Goal: Task Accomplishment & Management: Complete application form

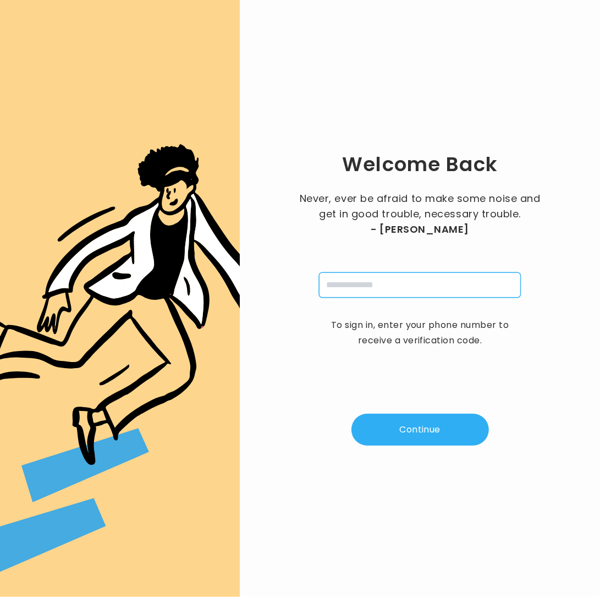
click at [370, 279] on input "tel" at bounding box center [420, 284] width 202 height 25
type input "**********"
drag, startPoint x: 415, startPoint y: 435, endPoint x: 495, endPoint y: 418, distance: 82.2
click at [415, 435] on button "Continue" at bounding box center [421, 430] width 138 height 32
type input "*"
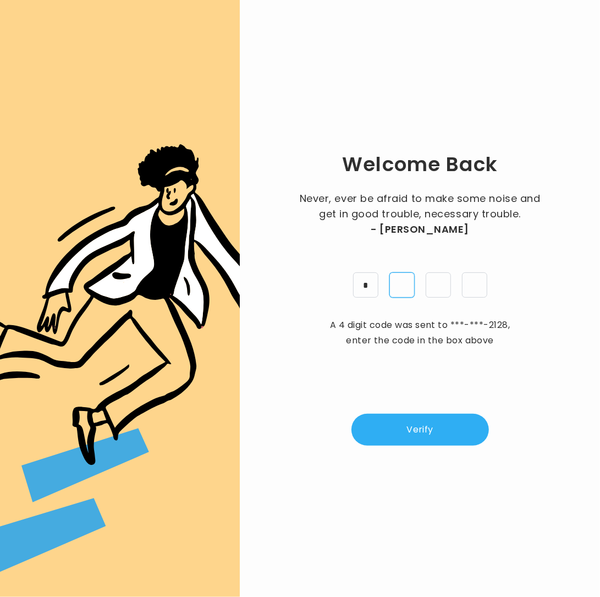
type input "*"
click at [420, 424] on button "Verify" at bounding box center [421, 430] width 138 height 32
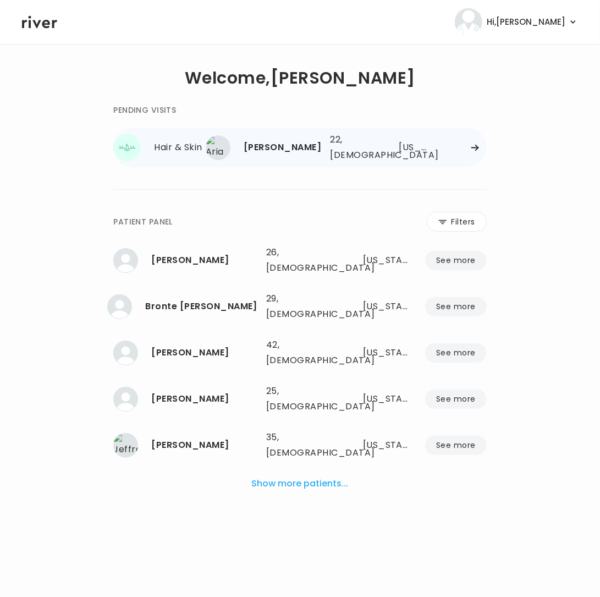
click at [479, 141] on div "Aria Jimenez 22, Female See more 22, Female Texas" at bounding box center [353, 147] width 266 height 35
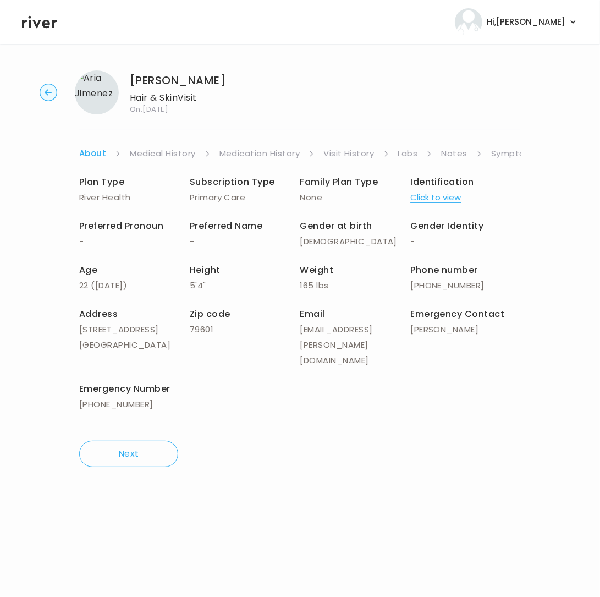
click at [509, 151] on link "Symptoms" at bounding box center [514, 153] width 47 height 15
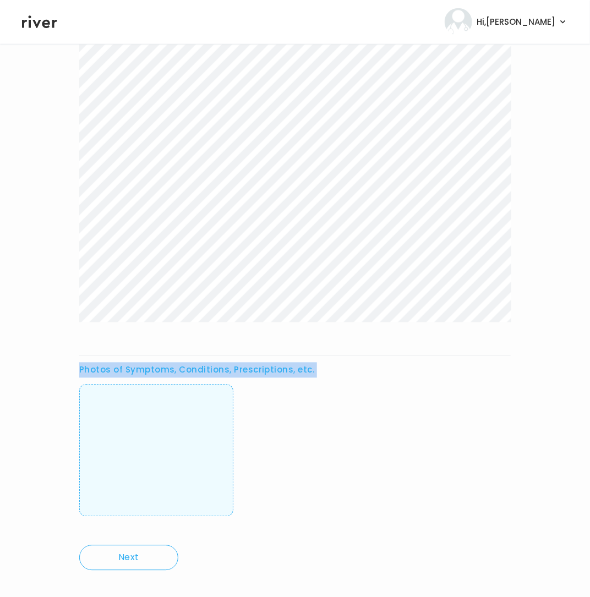
scroll to position [403, 0]
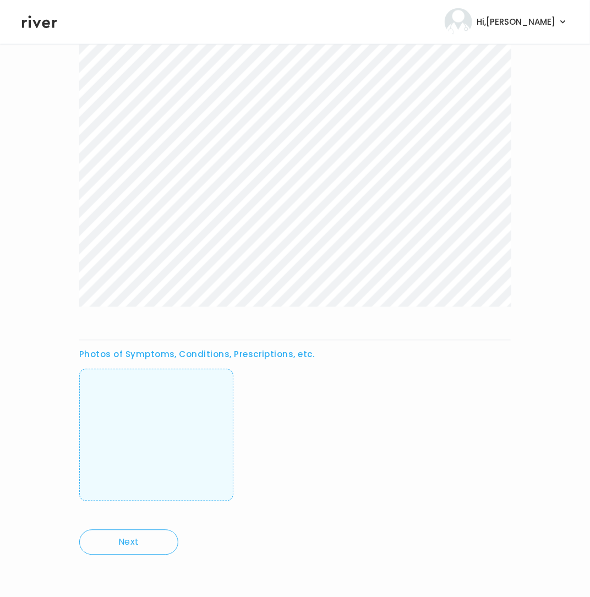
click at [304, 307] on div "Photos of Symptoms, Conditions, Prescriptions, etc." at bounding box center [294, 144] width 431 height 744
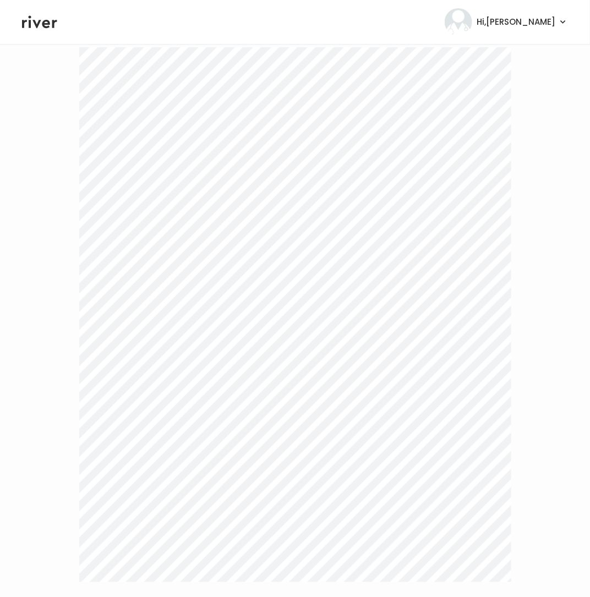
scroll to position [0, 0]
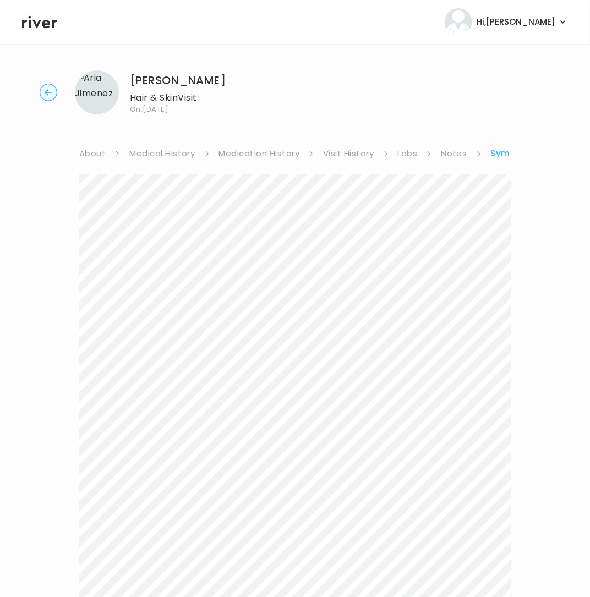
click at [486, 152] on ul "About Medical History Medication History Visit History Labs Notes Symptoms Chat…" at bounding box center [294, 153] width 431 height 15
click at [508, 152] on link "Symptoms" at bounding box center [516, 153] width 50 height 15
click at [458, 153] on link "Treatment Plan" at bounding box center [481, 153] width 68 height 15
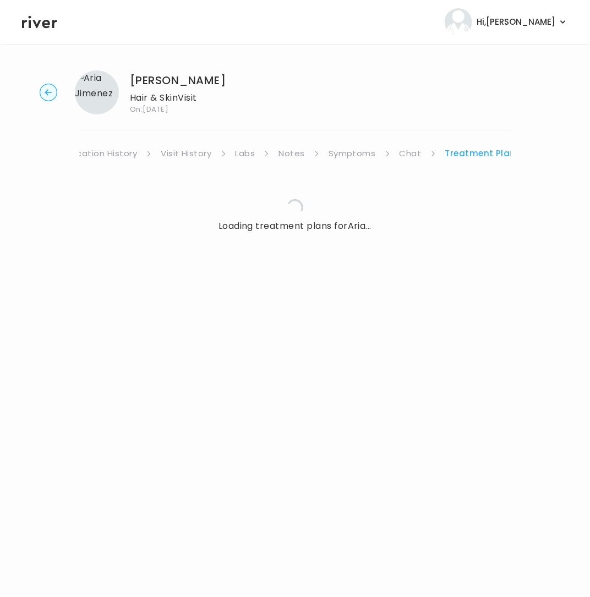
scroll to position [0, 152]
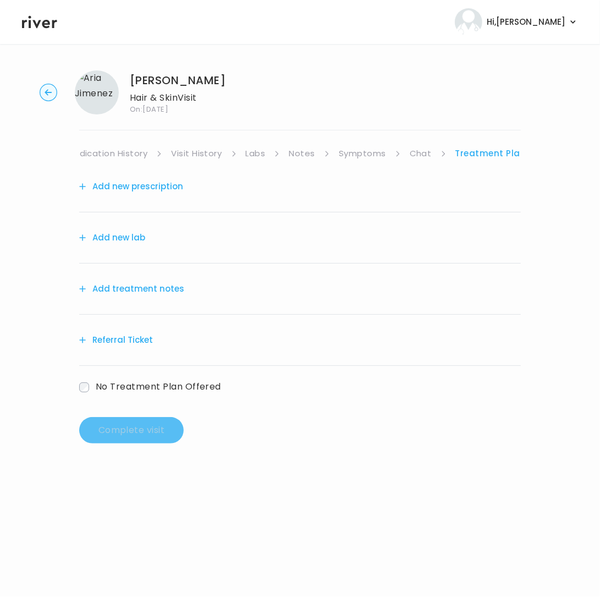
click at [142, 290] on button "Add treatment notes" at bounding box center [131, 288] width 105 height 15
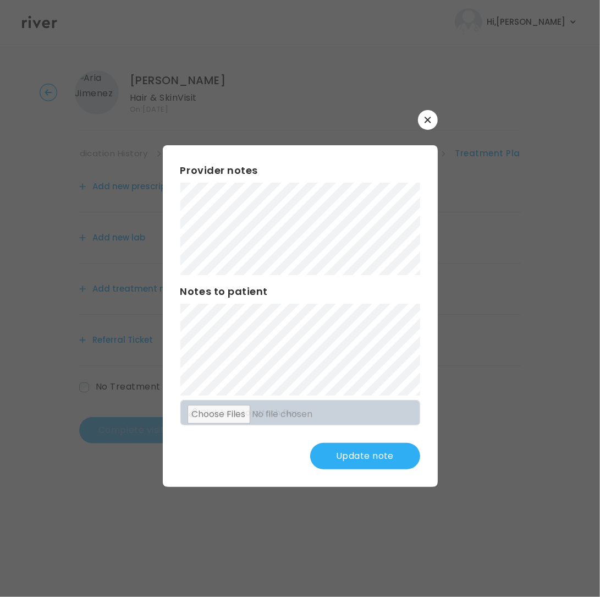
click at [352, 457] on button "Update note" at bounding box center [365, 456] width 110 height 26
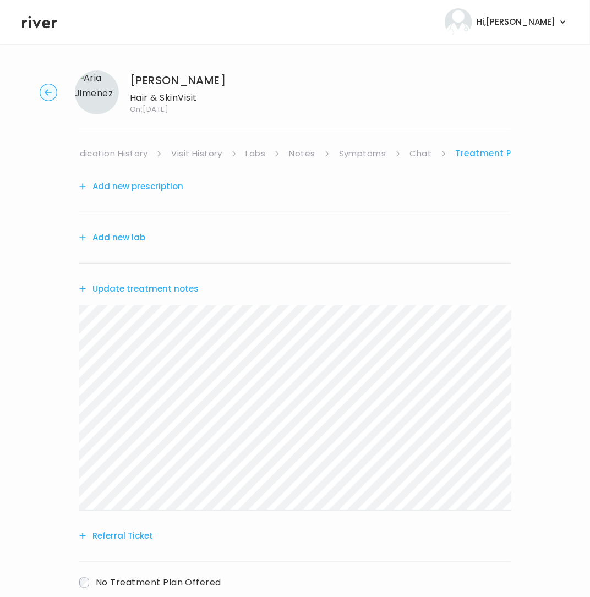
click at [155, 185] on button "Add new prescription" at bounding box center [131, 186] width 104 height 15
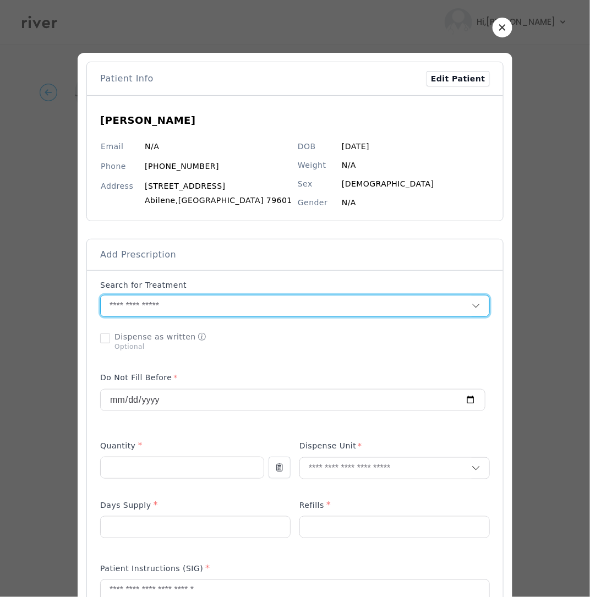
click at [178, 309] on input "text" at bounding box center [286, 305] width 371 height 21
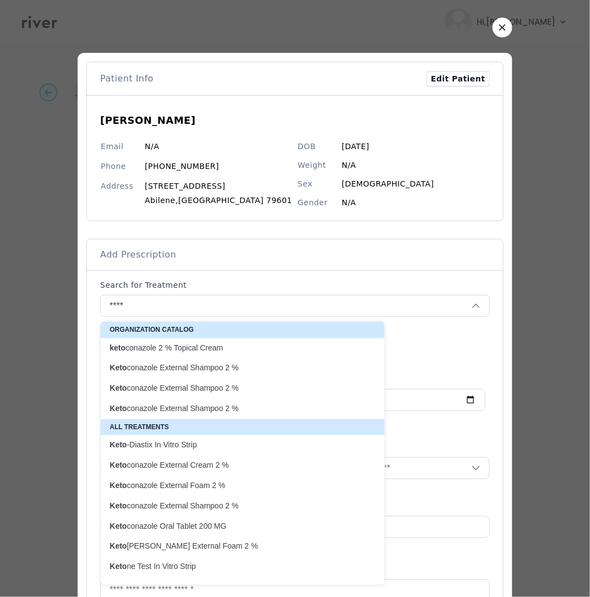
click at [228, 365] on p "Keto conazole External Shampoo 2 %" at bounding box center [235, 368] width 253 height 10
type input "**********"
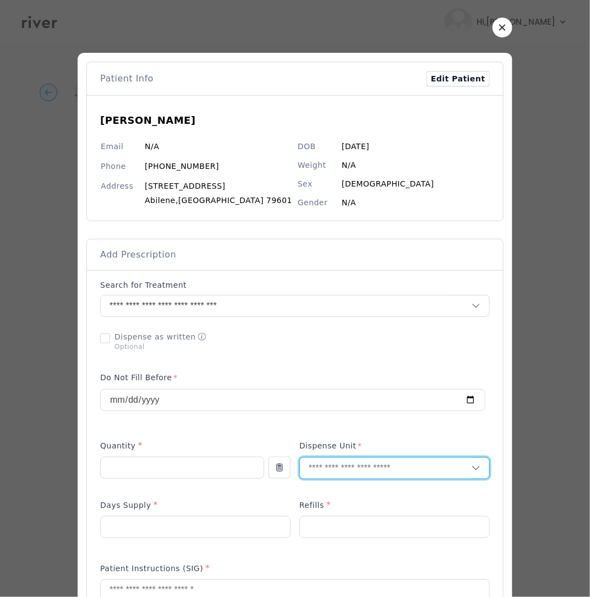
click at [371, 465] on input "text" at bounding box center [386, 468] width 172 height 21
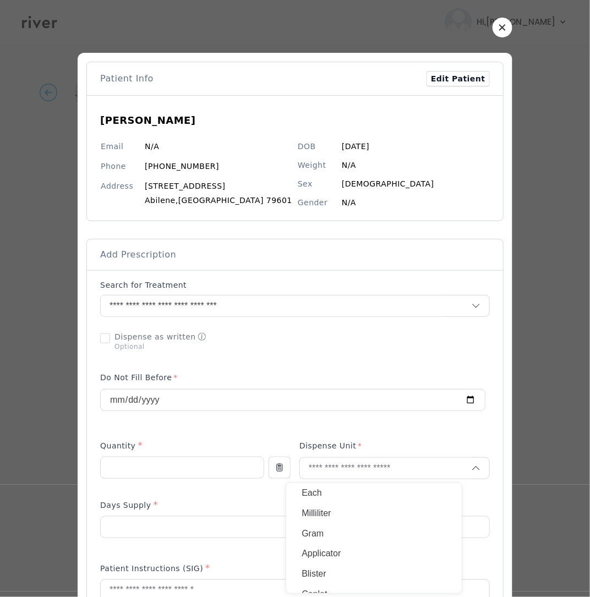
click at [362, 519] on p "Milliliter" at bounding box center [373, 514] width 145 height 16
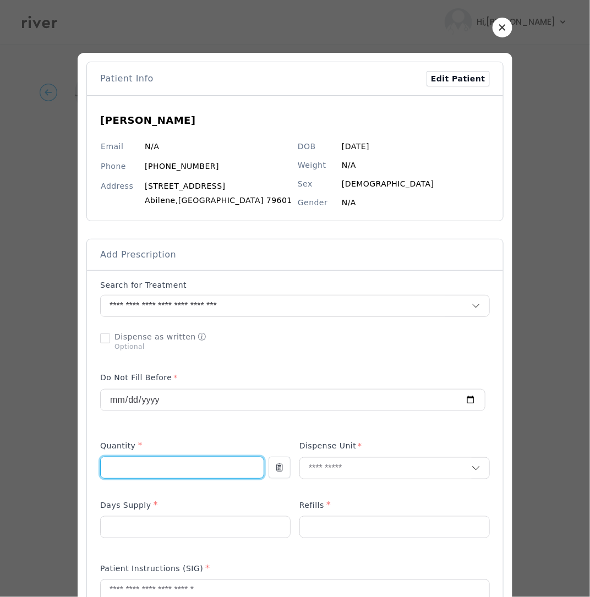
click at [211, 479] on div at bounding box center [182, 468] width 164 height 22
type input "***"
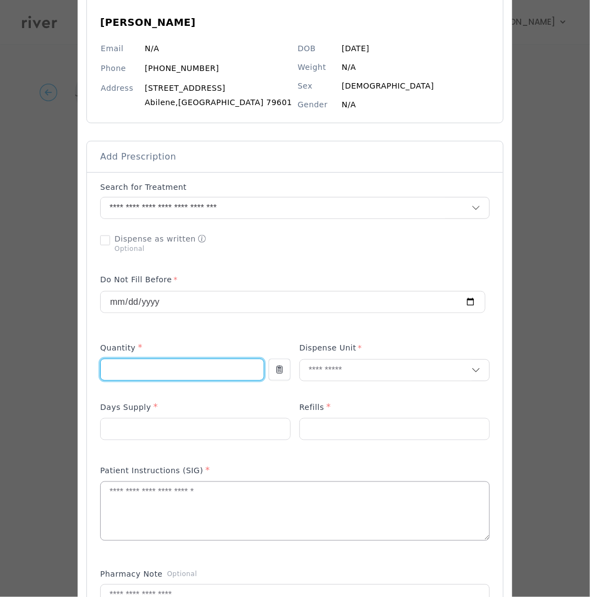
scroll to position [101, 0]
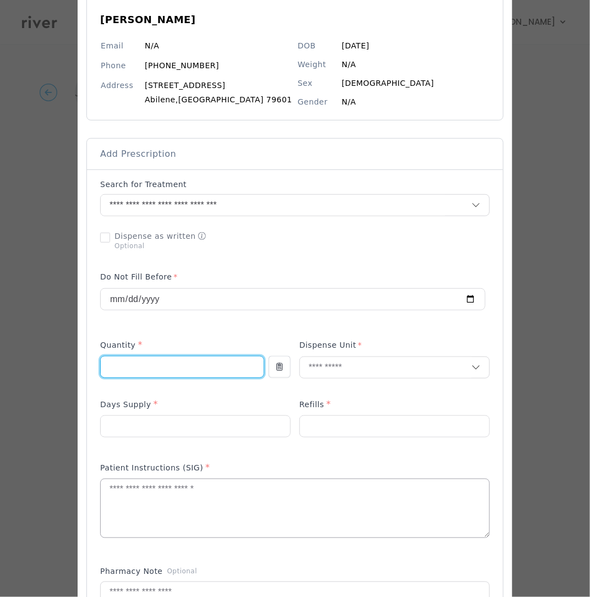
click at [178, 509] on textarea at bounding box center [295, 508] width 388 height 58
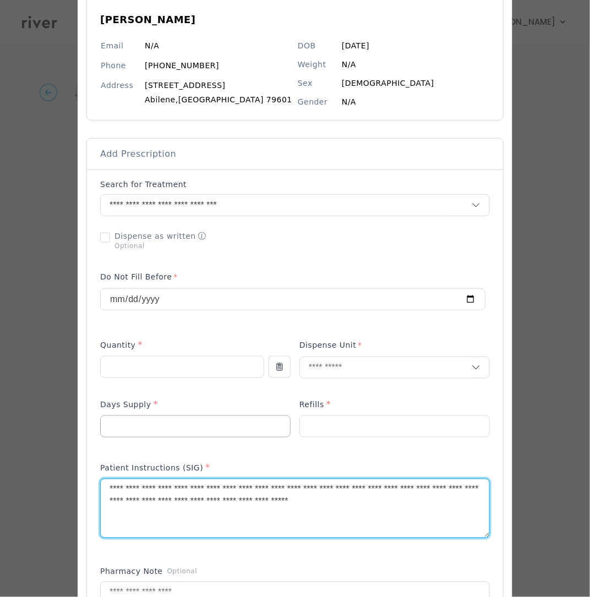
type textarea "**********"
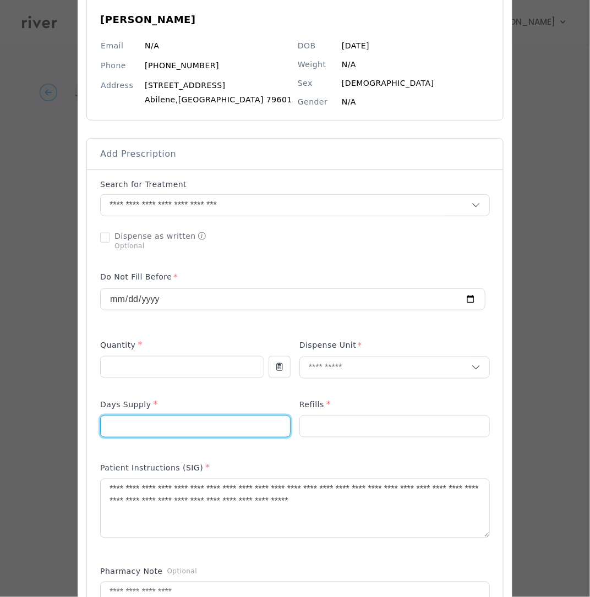
click at [151, 425] on input "number" at bounding box center [195, 426] width 189 height 21
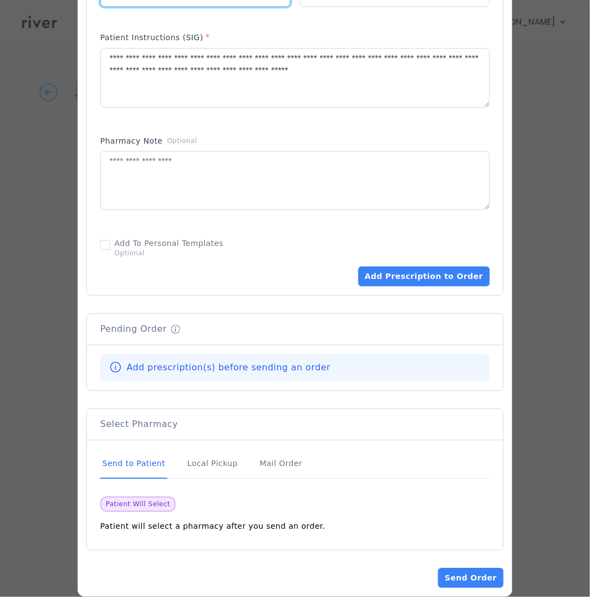
scroll to position [551, 0]
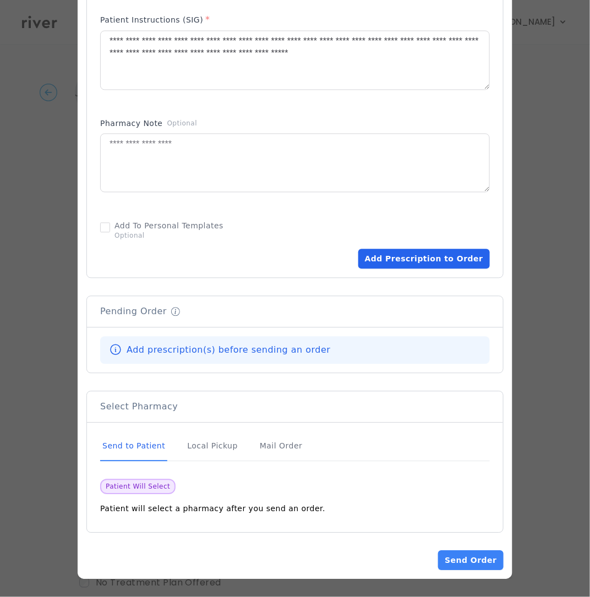
type input "**"
click at [407, 257] on button "Add Prescription to Order" at bounding box center [423, 259] width 131 height 20
click at [402, 257] on button "Add Prescription to Order" at bounding box center [423, 259] width 131 height 20
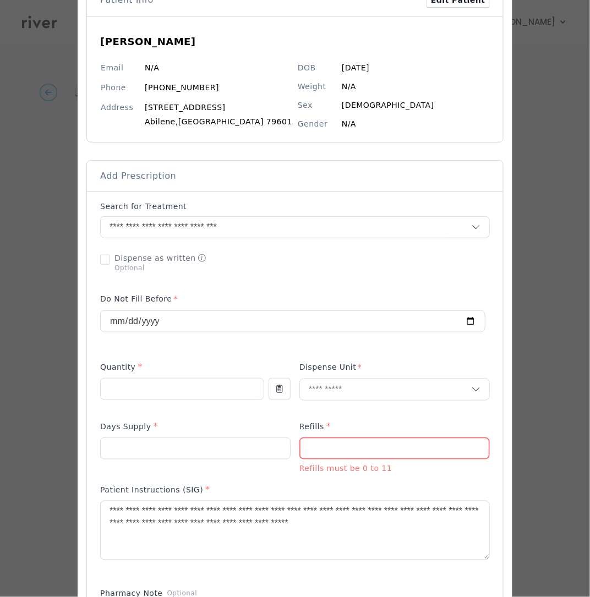
scroll to position [78, 0]
click at [334, 454] on input "number" at bounding box center [394, 449] width 188 height 21
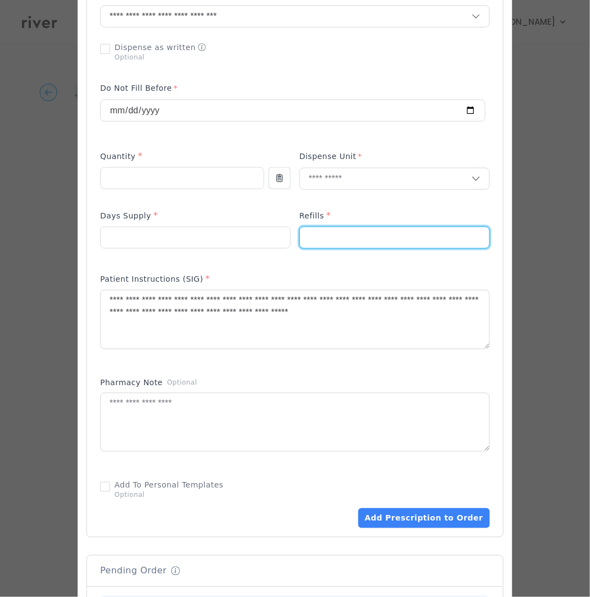
scroll to position [551, 0]
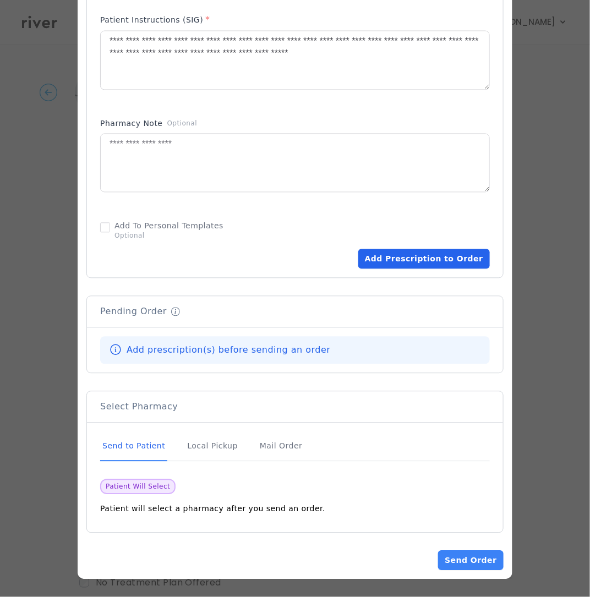
type input "*"
click at [420, 261] on button "Add Prescription to Order" at bounding box center [423, 259] width 131 height 20
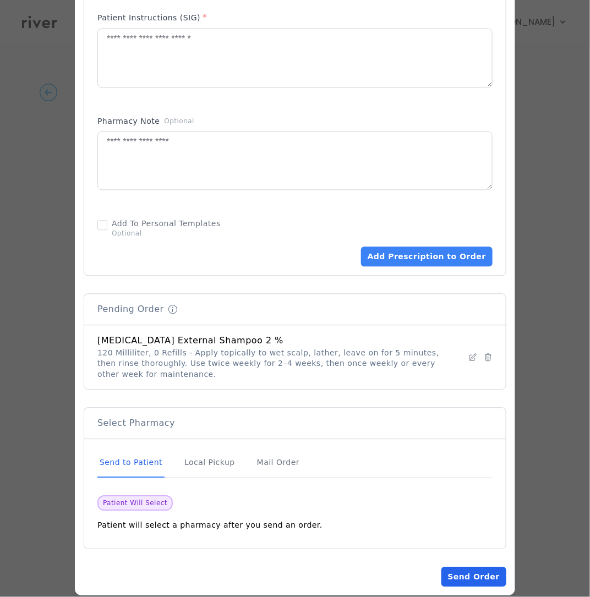
click at [480, 579] on button "Send Order" at bounding box center [473, 577] width 65 height 20
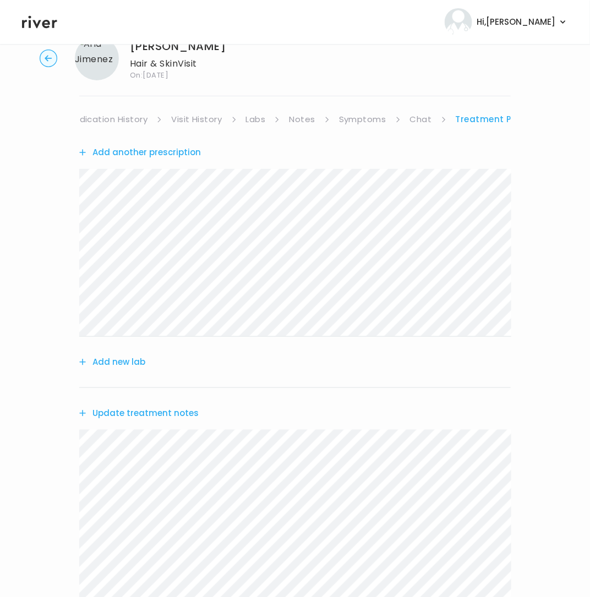
scroll to position [227, 0]
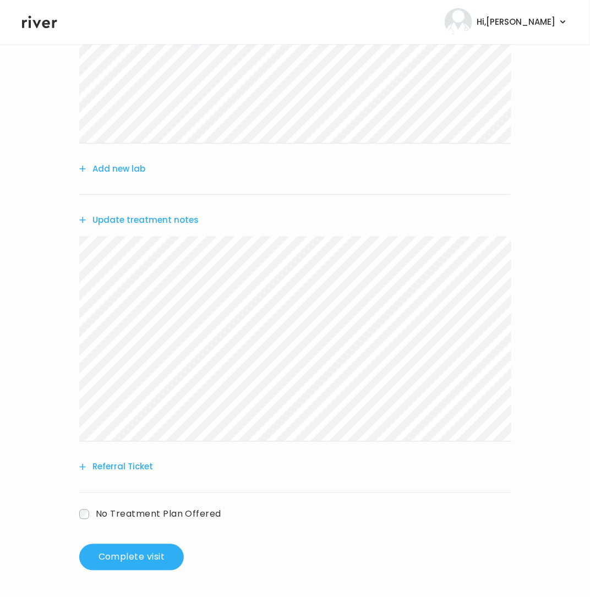
click at [118, 468] on button "Referral Ticket" at bounding box center [116, 466] width 74 height 15
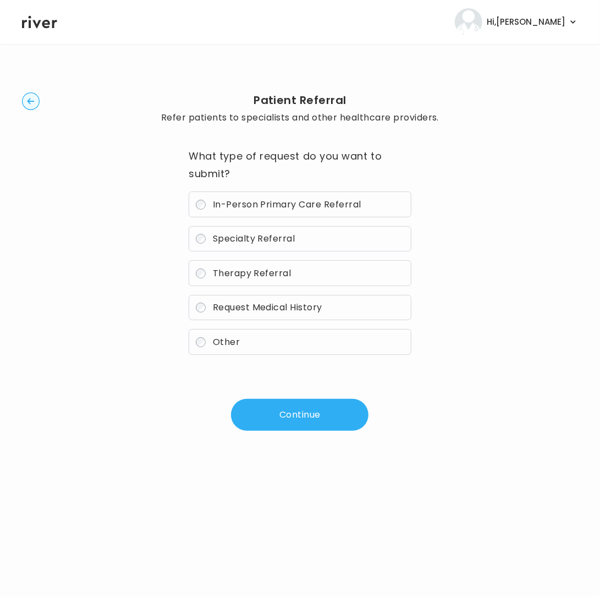
click at [232, 238] on span "Specialty Referral" at bounding box center [254, 238] width 83 height 13
click at [276, 421] on button "Continue" at bounding box center [300, 415] width 138 height 32
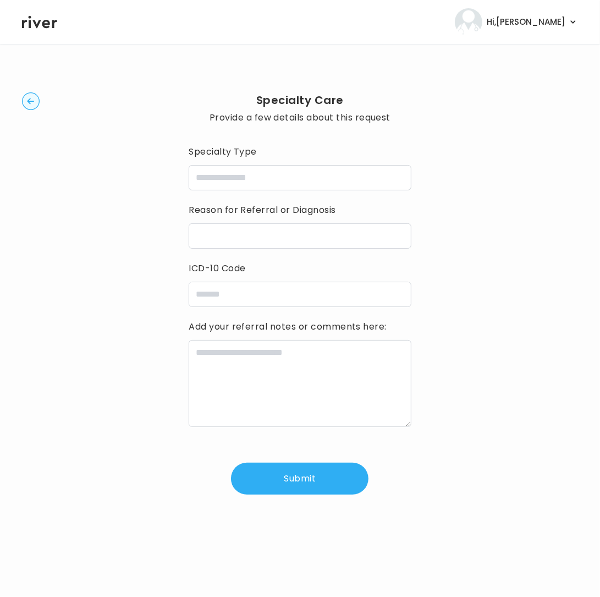
click at [288, 413] on textarea at bounding box center [300, 383] width 222 height 87
click at [214, 180] on input "specialtyType" at bounding box center [300, 177] width 222 height 25
type input "**********"
click at [275, 295] on input "icdCode" at bounding box center [300, 294] width 222 height 25
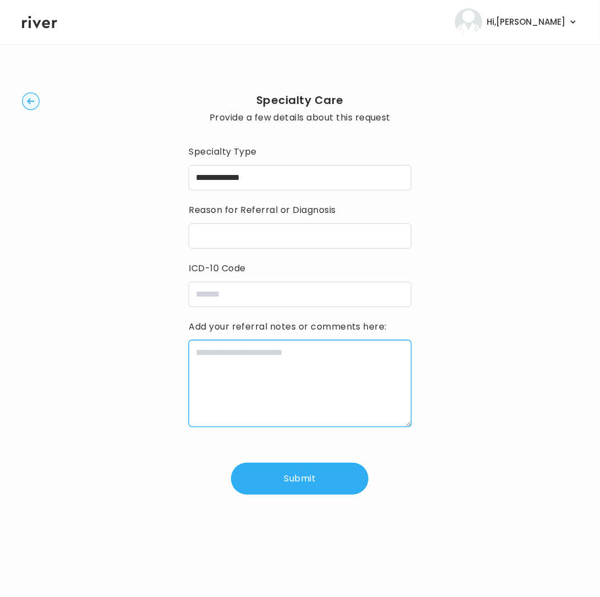
click at [219, 375] on textarea at bounding box center [300, 383] width 222 height 87
paste textarea "**********"
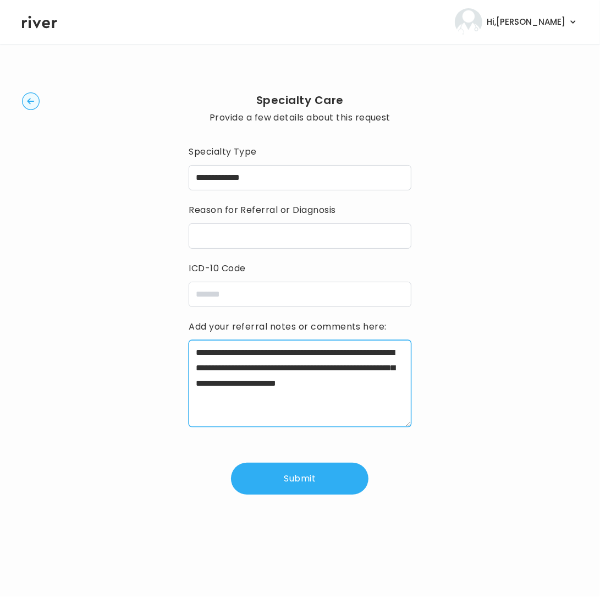
type textarea "**********"
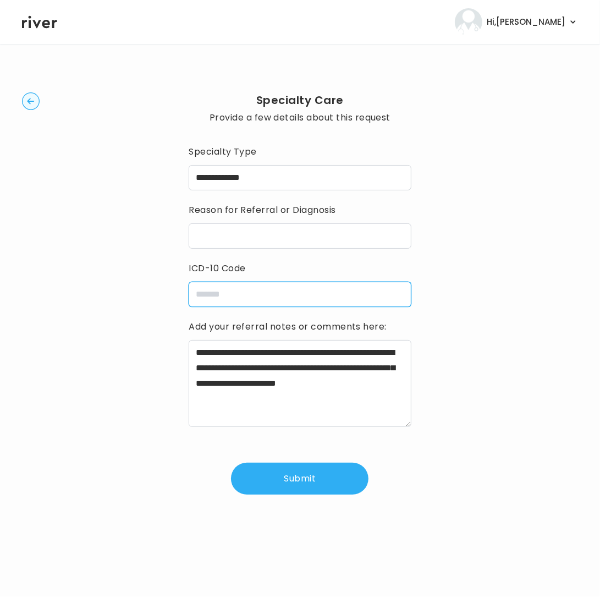
click at [232, 288] on input "icdCode" at bounding box center [300, 294] width 222 height 25
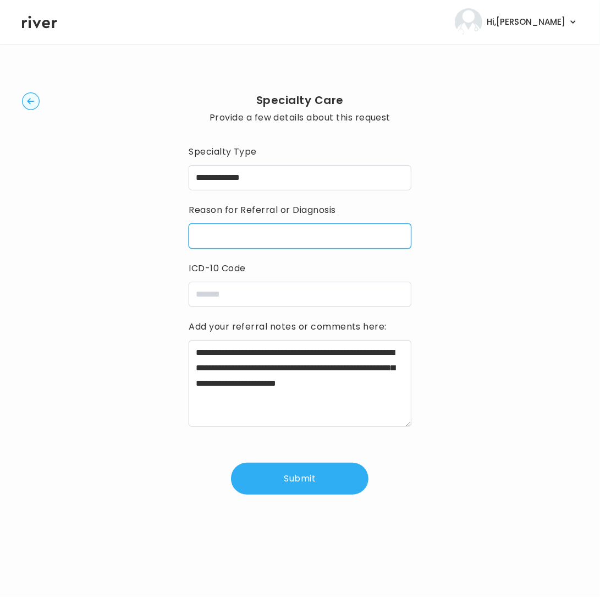
click at [238, 231] on input "reasonForReferral" at bounding box center [300, 235] width 222 height 25
click at [267, 234] on input "reasonForReferral" at bounding box center [300, 235] width 222 height 25
click at [223, 233] on input "**********" at bounding box center [300, 235] width 222 height 25
click at [319, 243] on input "**********" at bounding box center [300, 235] width 222 height 25
type input "**********"
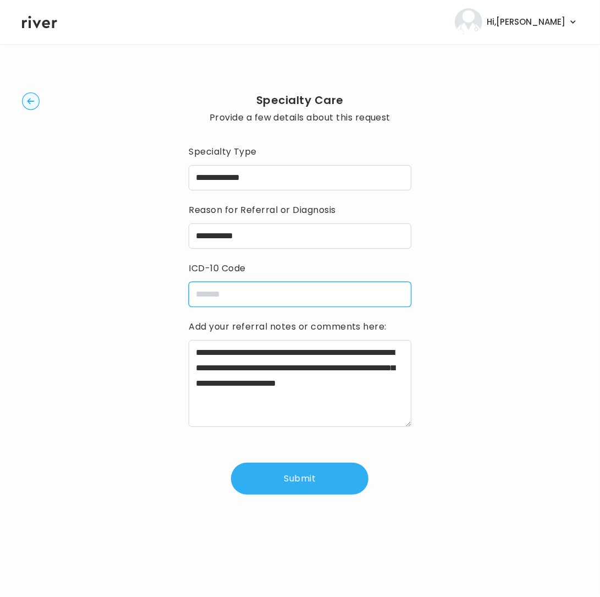
click at [233, 294] on input "icdCode" at bounding box center [300, 294] width 222 height 25
click at [235, 295] on input "icdCode" at bounding box center [300, 294] width 222 height 25
paste input "**********"
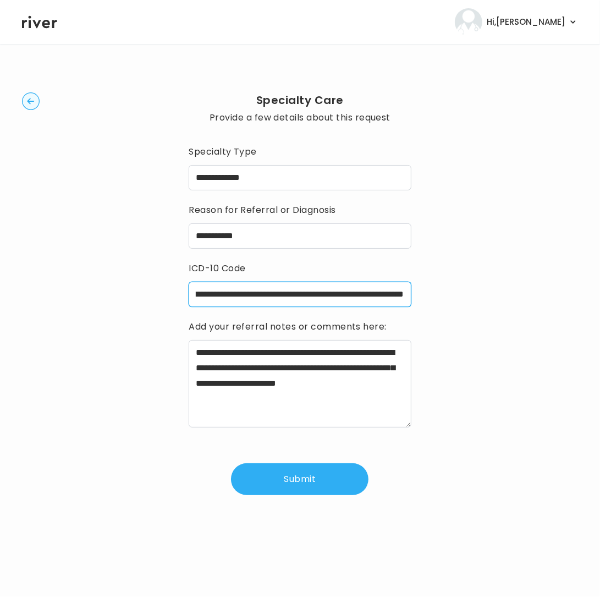
type input "**********"
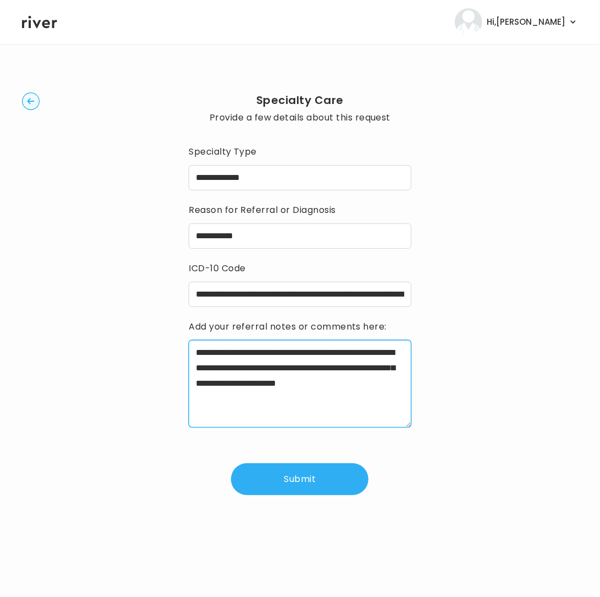
click at [299, 399] on textarea "**********" at bounding box center [300, 383] width 222 height 87
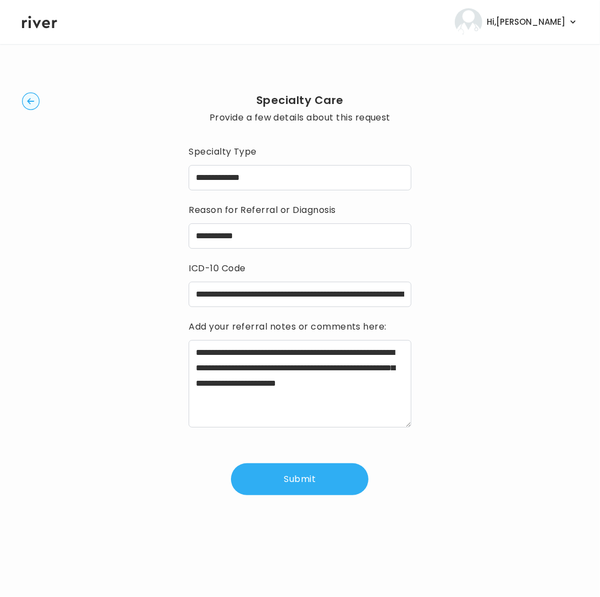
click at [309, 484] on button "Submit" at bounding box center [300, 479] width 138 height 32
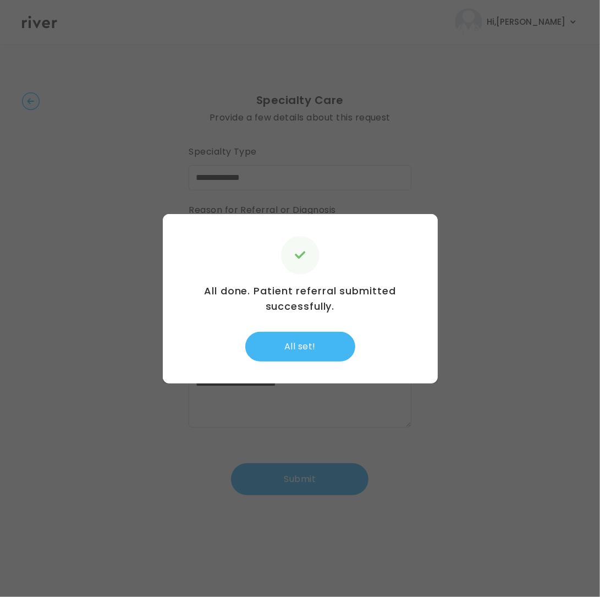
click at [317, 344] on button "All set!" at bounding box center [300, 347] width 110 height 30
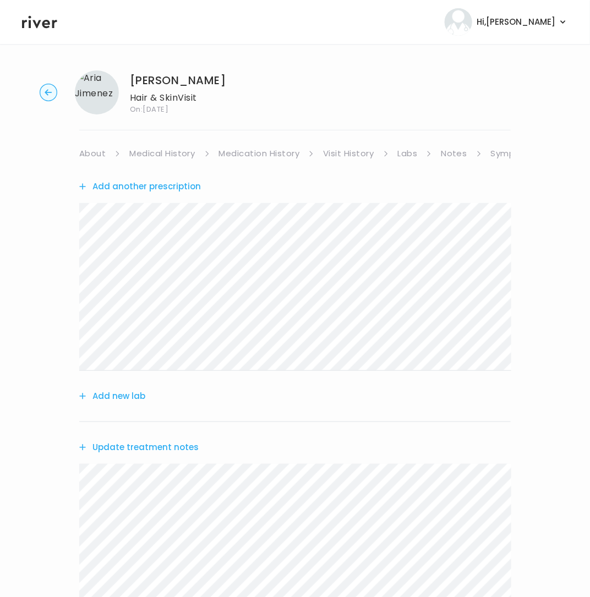
click at [96, 153] on link "About" at bounding box center [92, 153] width 26 height 15
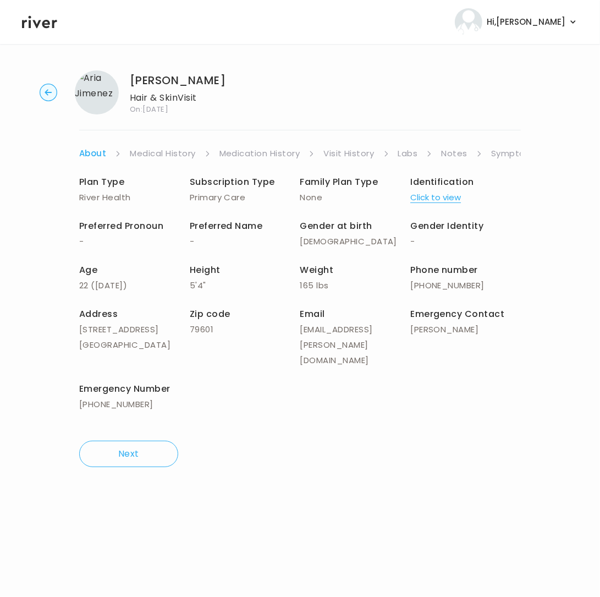
click at [496, 151] on link "Symptoms" at bounding box center [514, 153] width 47 height 15
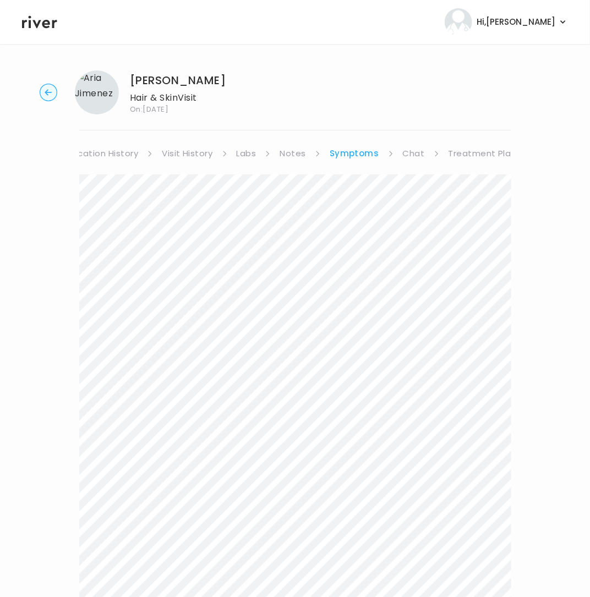
scroll to position [0, 162]
click at [481, 155] on link "Treatment Plan" at bounding box center [481, 153] width 68 height 15
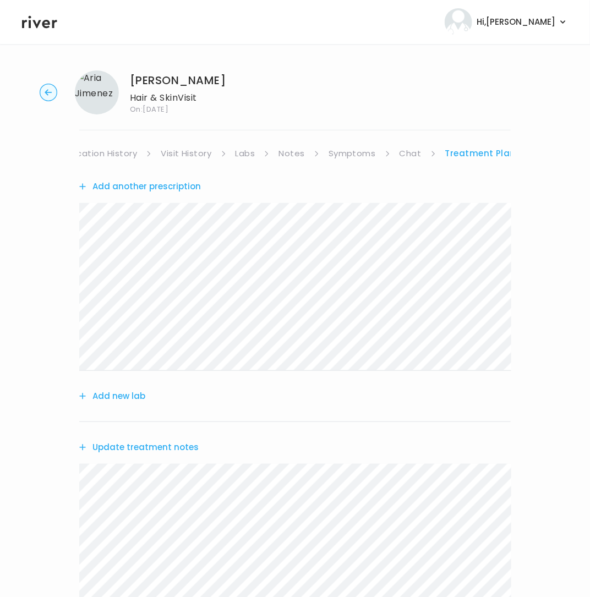
click at [129, 449] on button "Update treatment notes" at bounding box center [138, 447] width 119 height 15
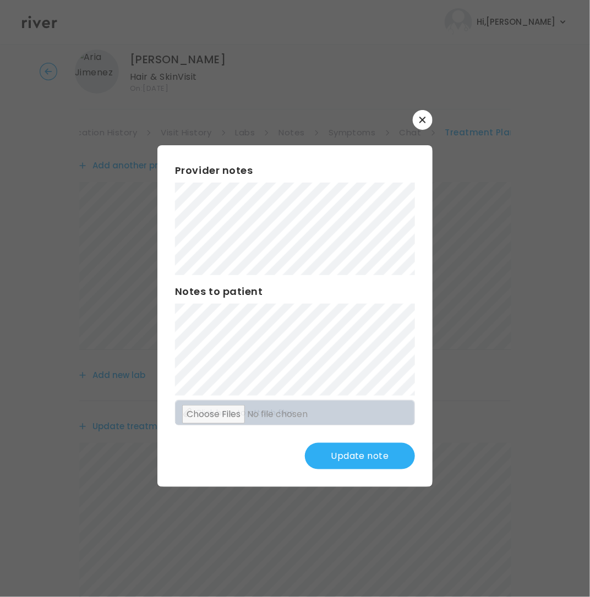
scroll to position [20, 0]
click at [370, 457] on button "Update note" at bounding box center [360, 456] width 110 height 26
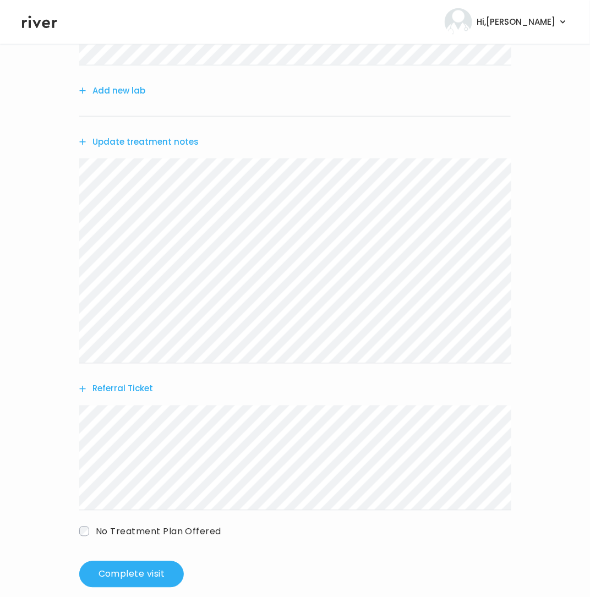
scroll to position [323, 0]
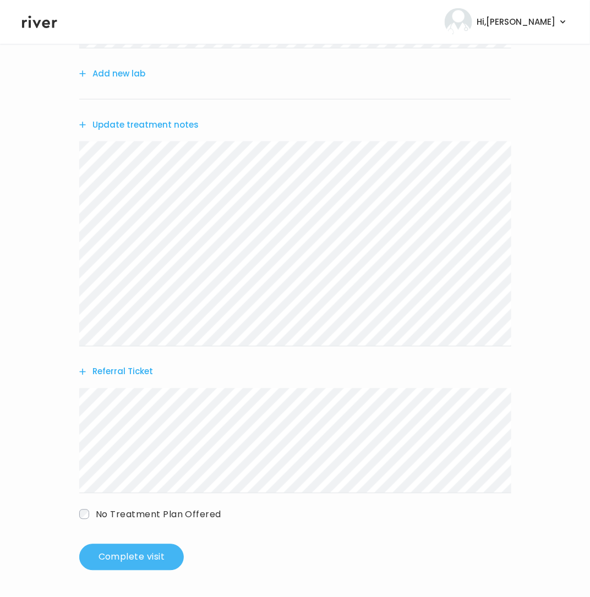
click at [158, 561] on button "Complete visit" at bounding box center [131, 557] width 105 height 26
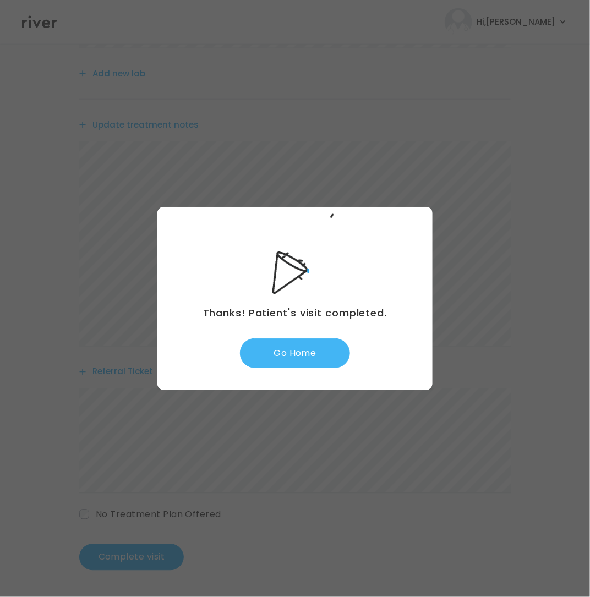
click at [288, 348] on button "Go Home" at bounding box center [295, 353] width 110 height 30
